Goal: Information Seeking & Learning: Learn about a topic

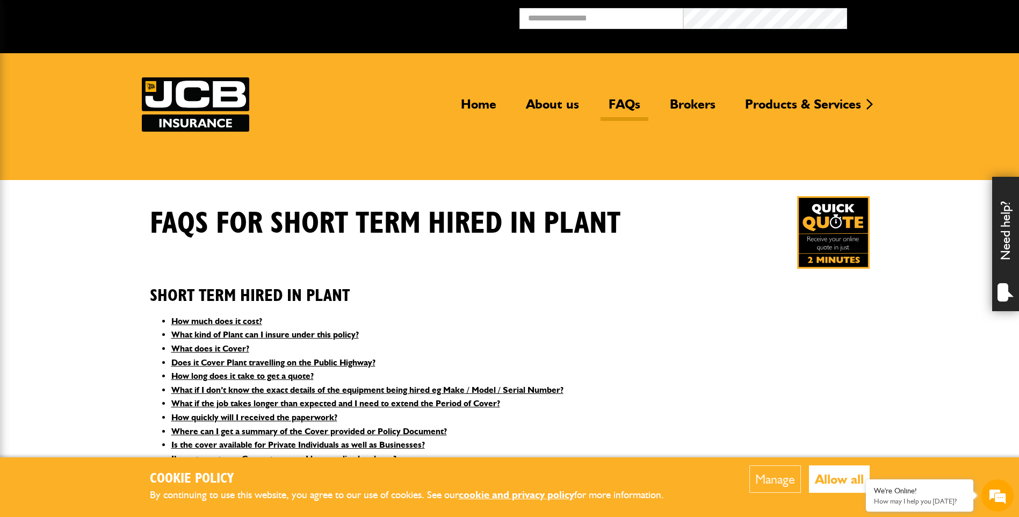
click at [476, 110] on link "Home" at bounding box center [479, 108] width 52 height 25
